Goal: Navigation & Orientation: Find specific page/section

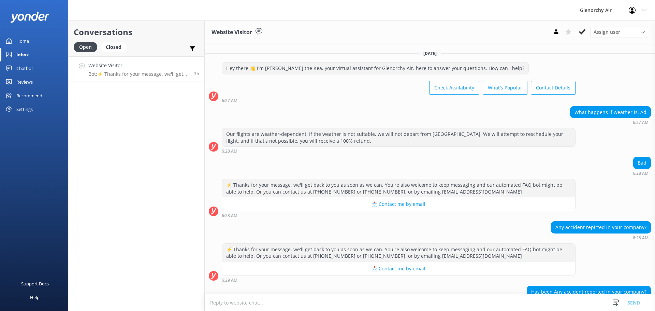
scroll to position [56, 0]
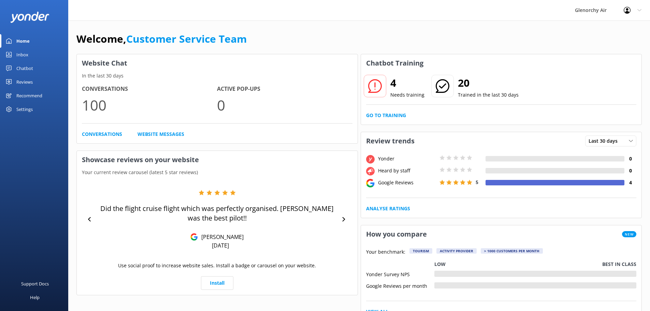
click at [392, 138] on h3 "Review trends" at bounding box center [390, 141] width 59 height 18
click at [375, 119] on link "Go to Training" at bounding box center [386, 116] width 40 height 8
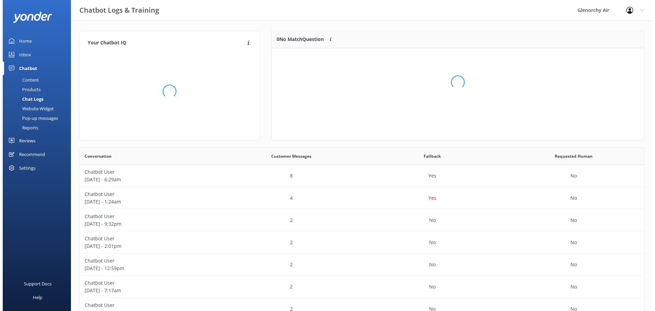
scroll to position [234, 560]
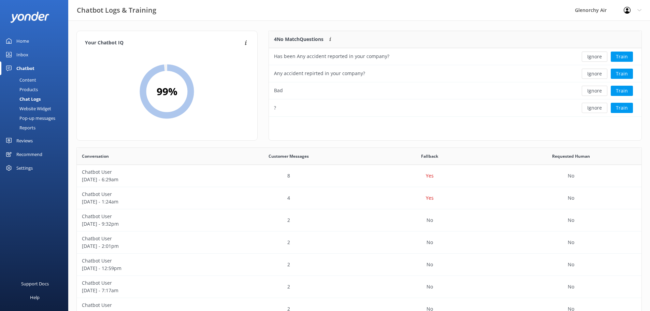
click at [23, 138] on div "Reviews" at bounding box center [24, 141] width 16 height 14
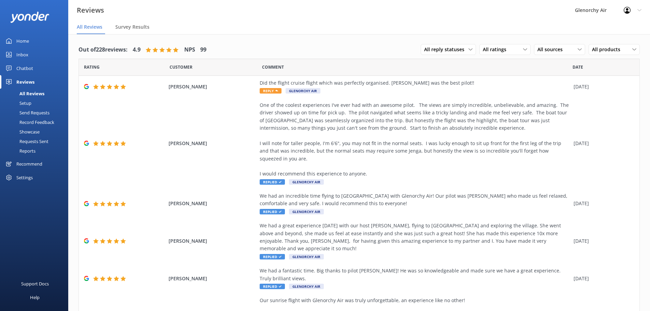
click at [22, 57] on div "Inbox" at bounding box center [22, 55] width 12 height 14
